Goal: Navigation & Orientation: Find specific page/section

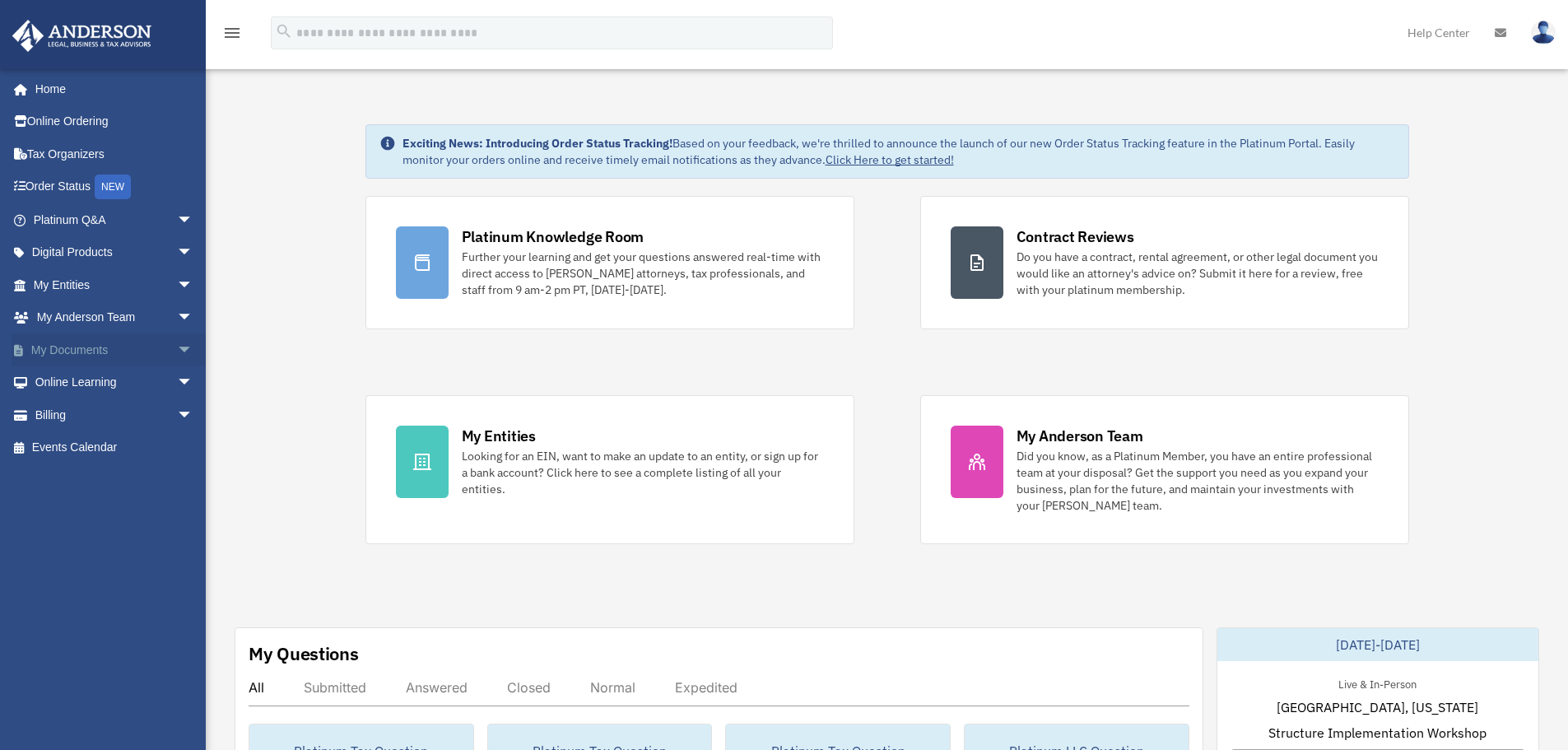
click at [177, 342] on span "arrow_drop_down" at bounding box center [193, 350] width 33 height 34
click at [177, 278] on span "arrow_drop_down" at bounding box center [193, 285] width 33 height 34
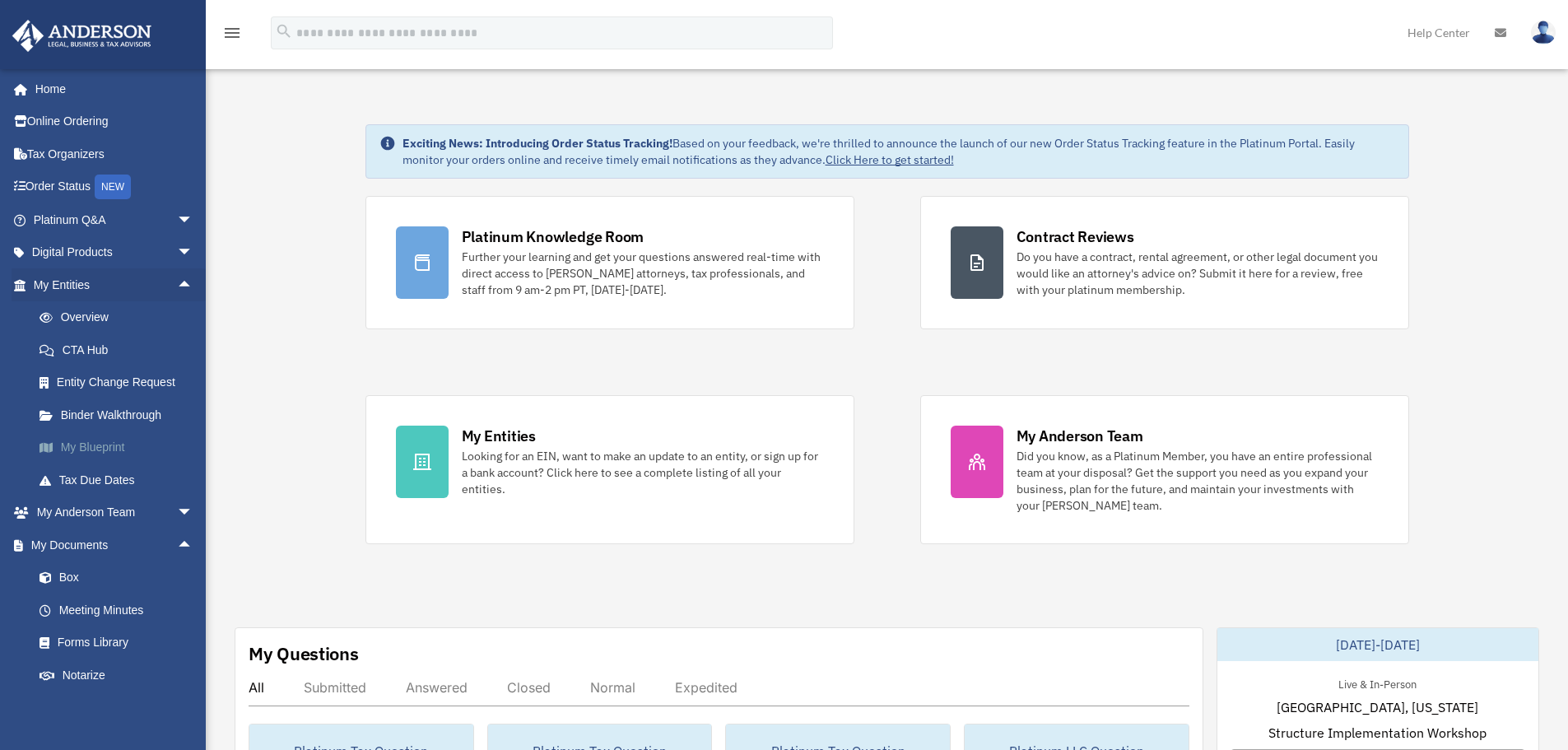
click at [94, 443] on link "My Blueprint" at bounding box center [120, 448] width 195 height 33
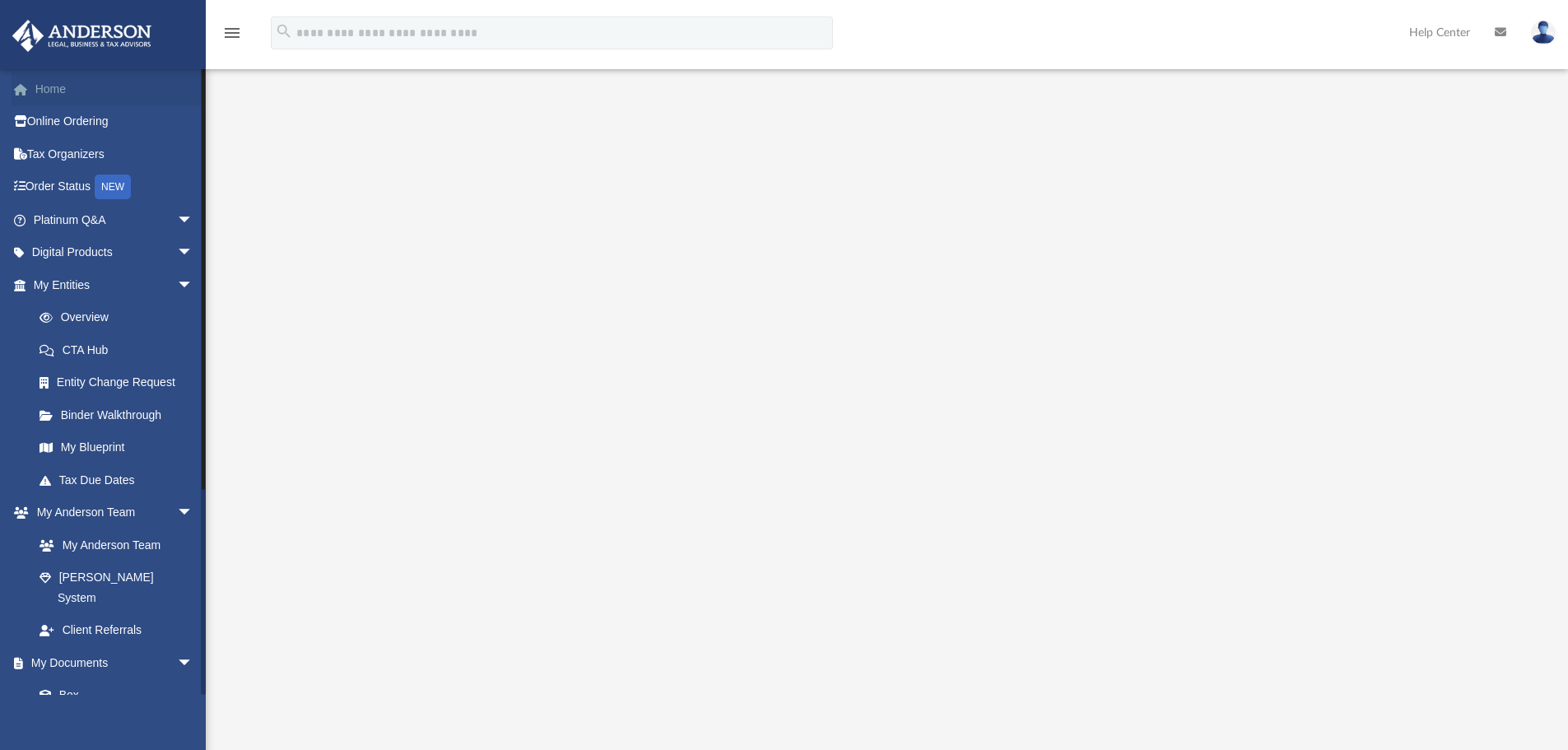
click at [49, 90] on link "Home" at bounding box center [114, 89] width 206 height 33
